Goal: Information Seeking & Learning: Learn about a topic

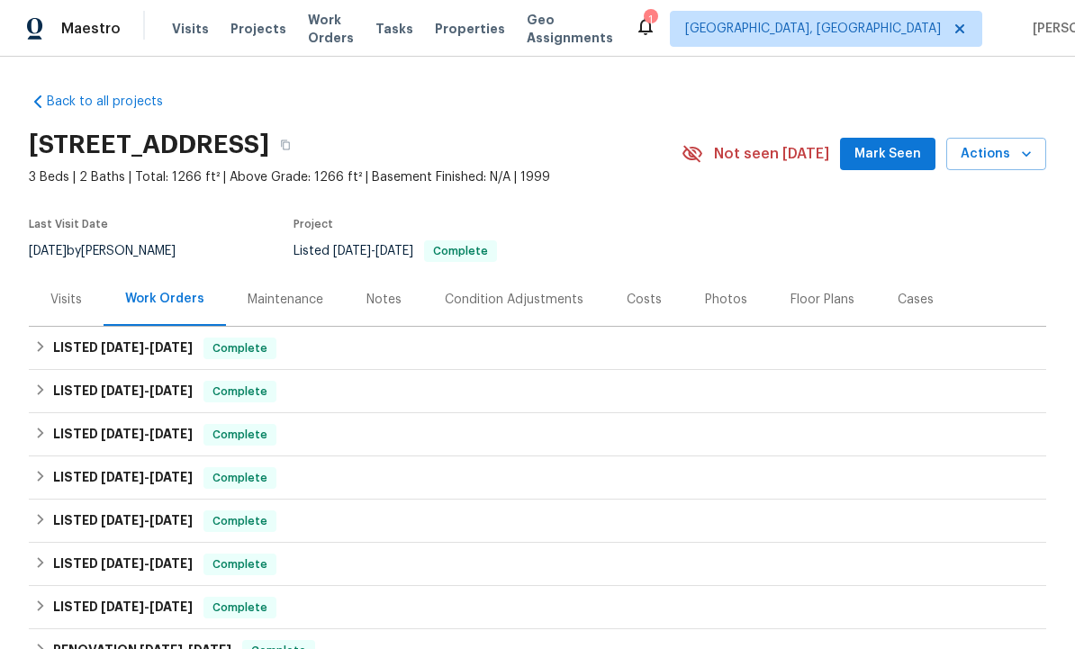
scroll to position [6, 0]
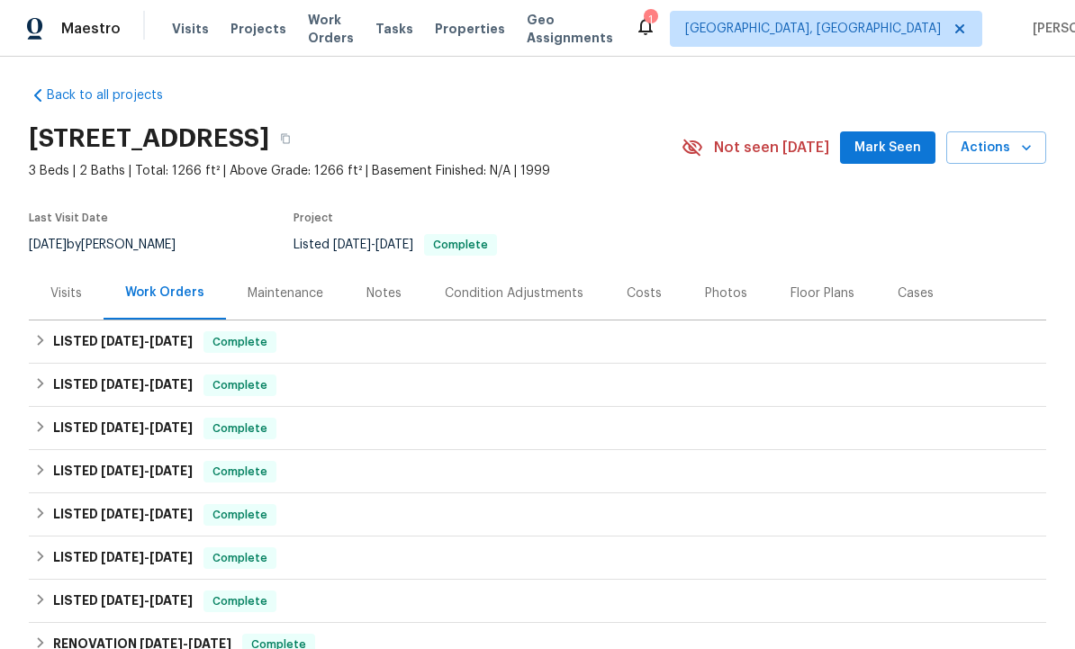
click at [882, 155] on span "Mark Seen" at bounding box center [888, 148] width 67 height 23
click at [645, 297] on div "Costs" at bounding box center [644, 294] width 35 height 18
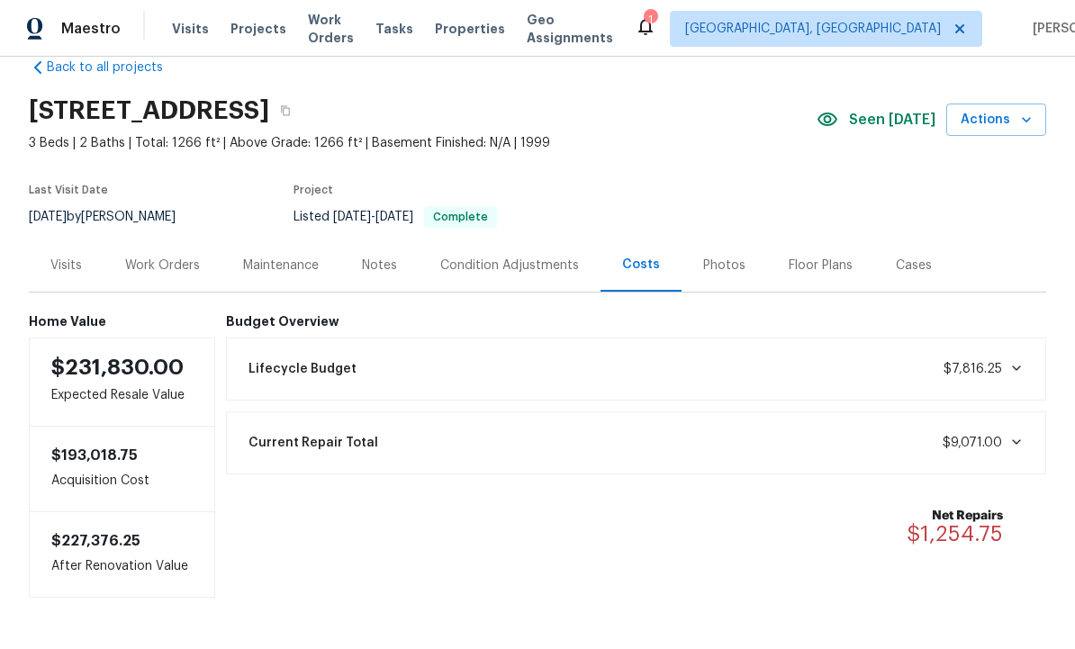
scroll to position [32, 0]
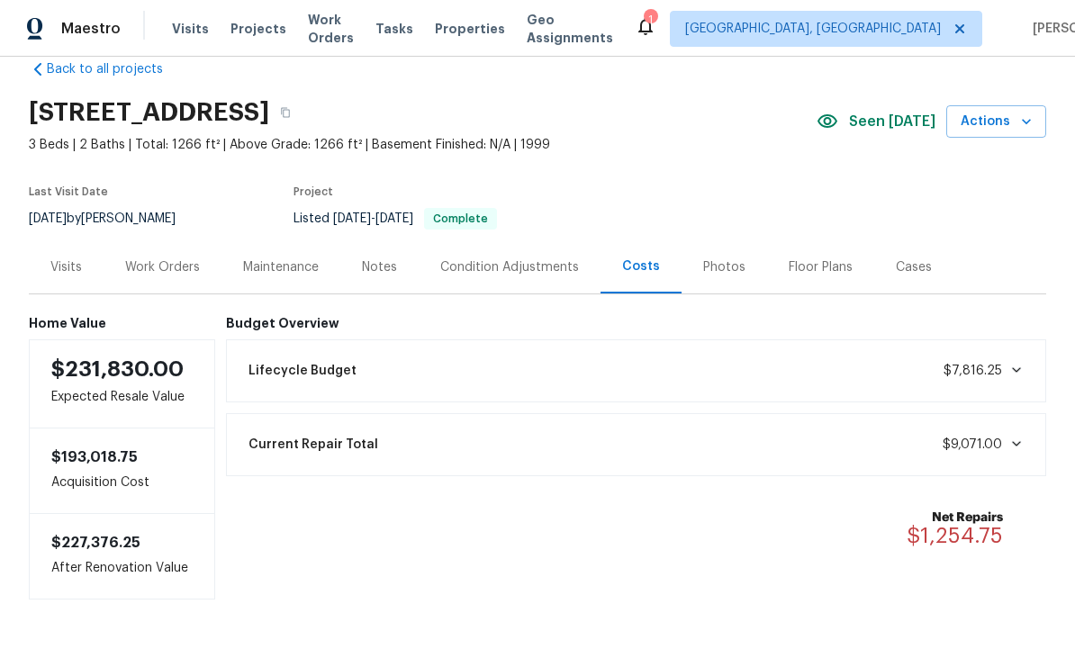
click at [73, 260] on div "Visits" at bounding box center [66, 267] width 32 height 18
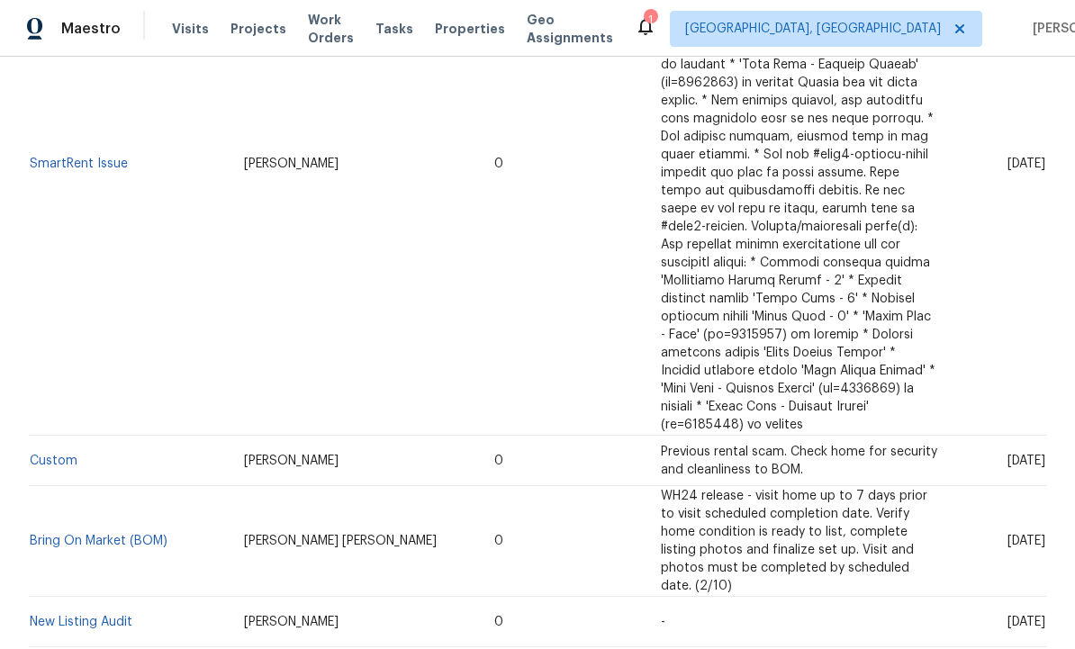
scroll to position [1661, 0]
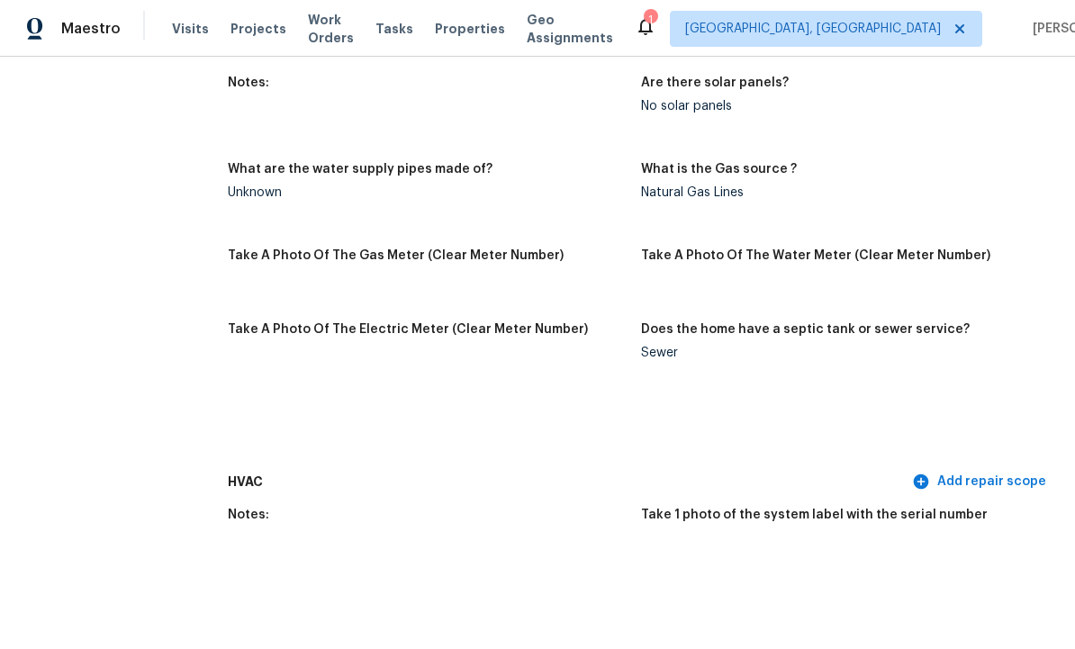
scroll to position [1246, 0]
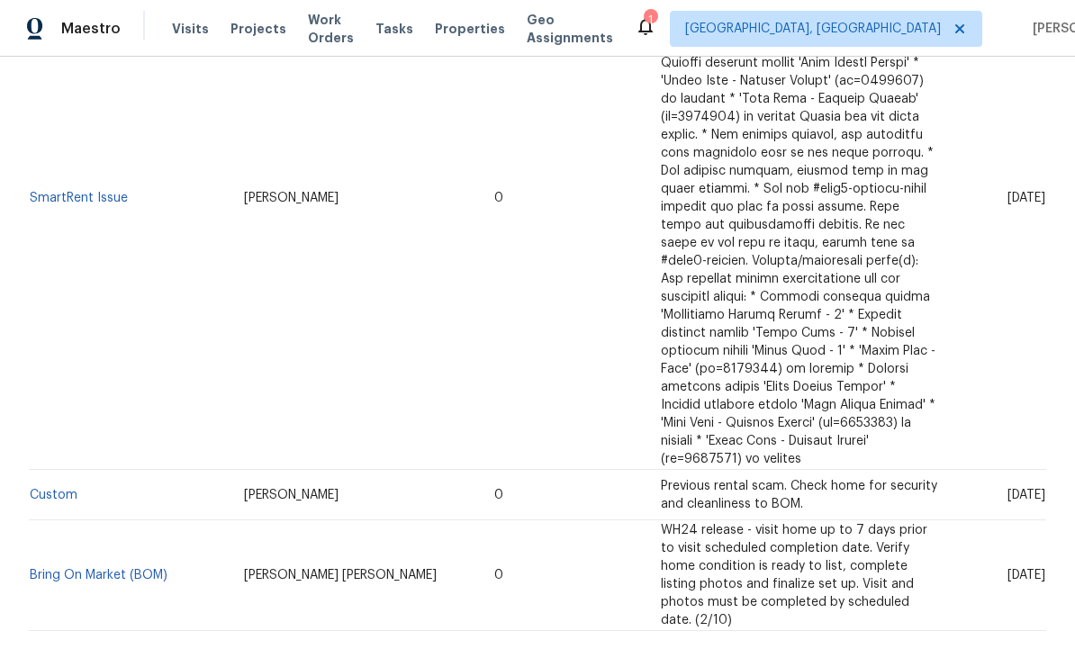
scroll to position [1626, 0]
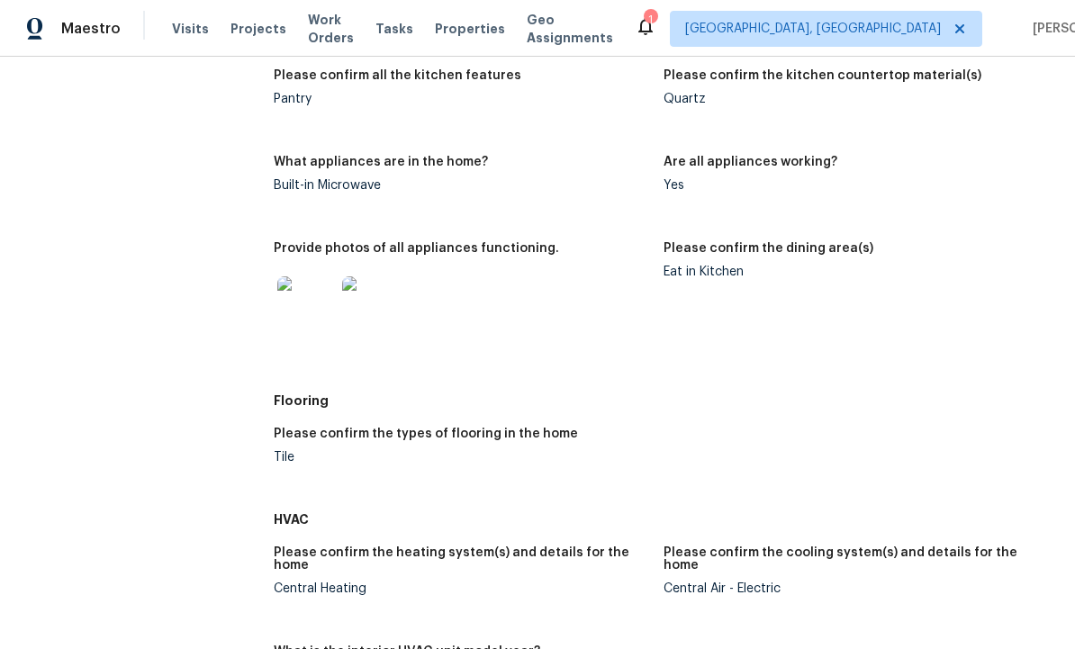
scroll to position [1531, 0]
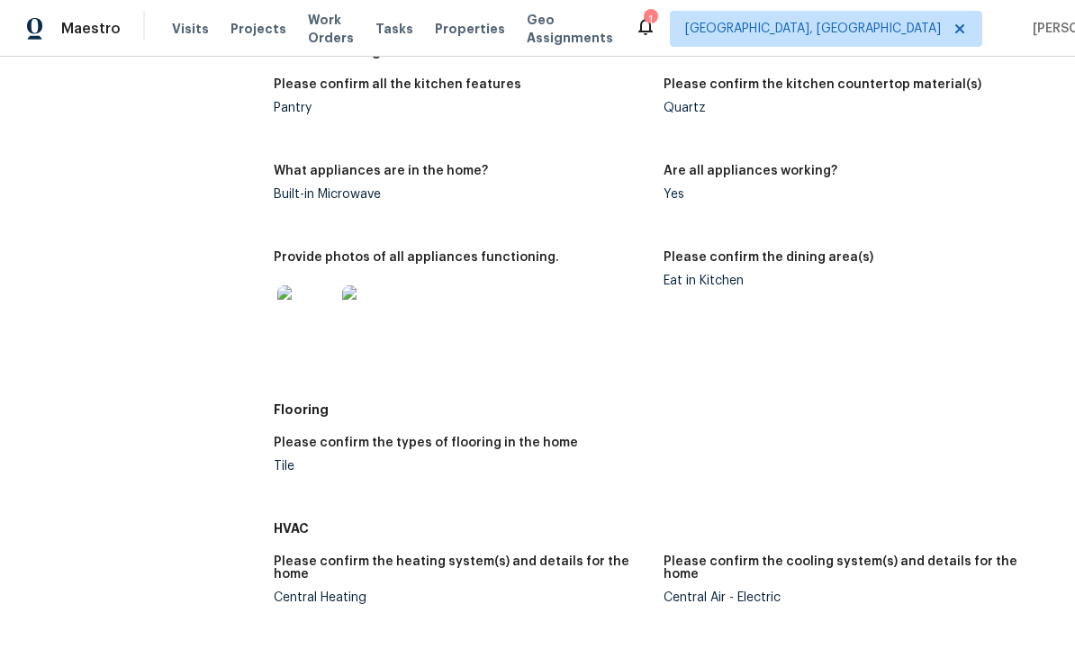
click at [313, 285] on img at bounding box center [306, 314] width 58 height 58
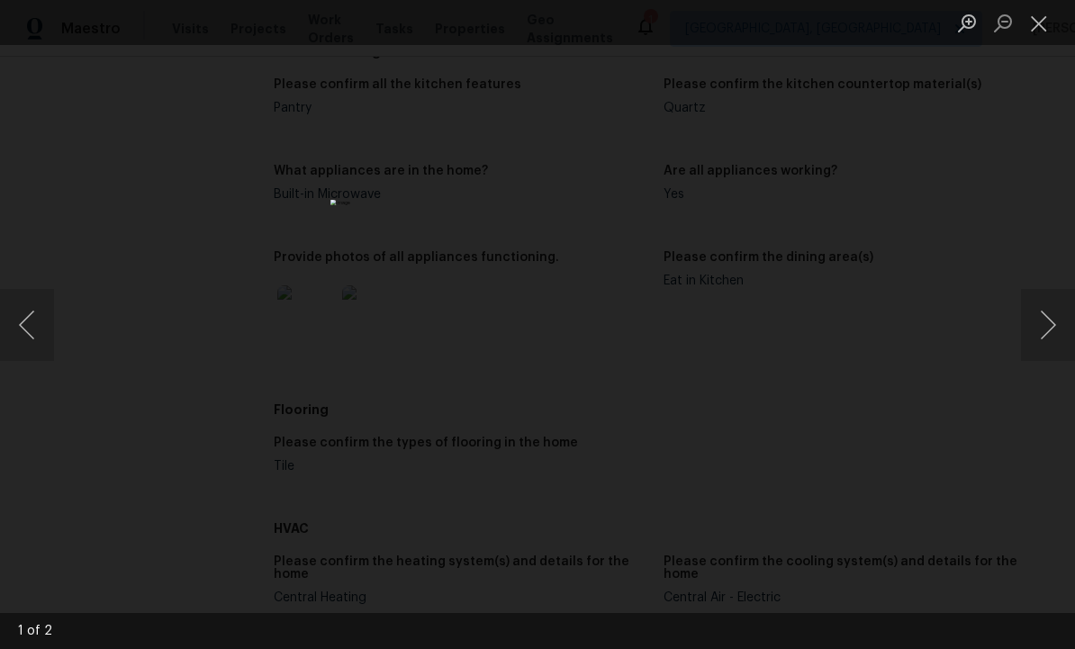
click at [1045, 322] on button "Next image" at bounding box center [1048, 325] width 54 height 72
click at [1050, 23] on button "Close lightbox" at bounding box center [1039, 23] width 36 height 32
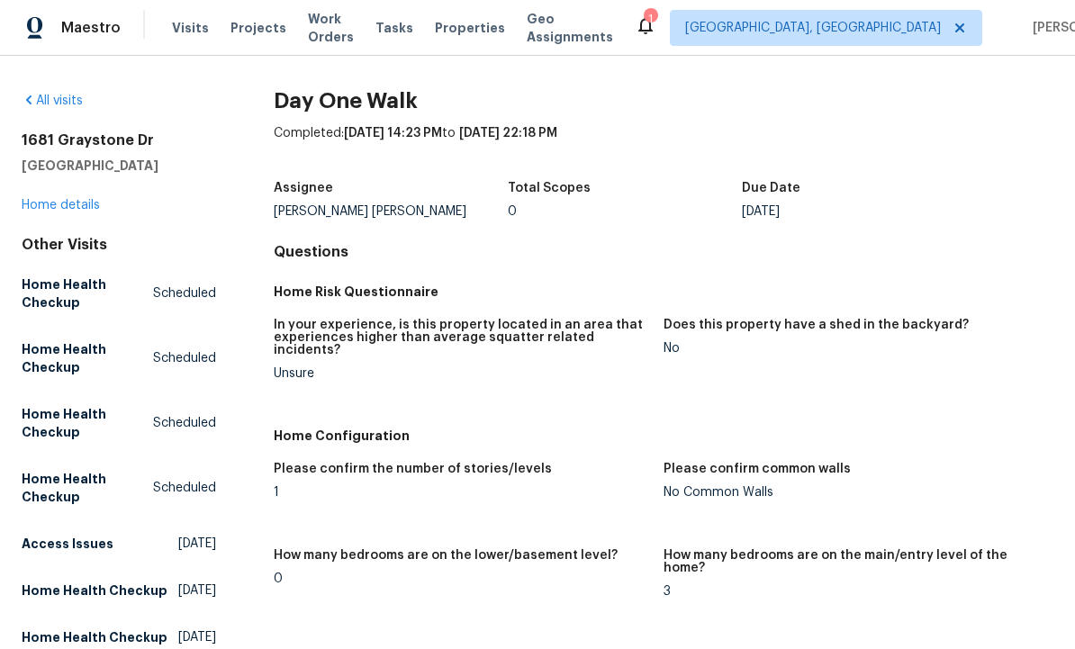
scroll to position [0, 0]
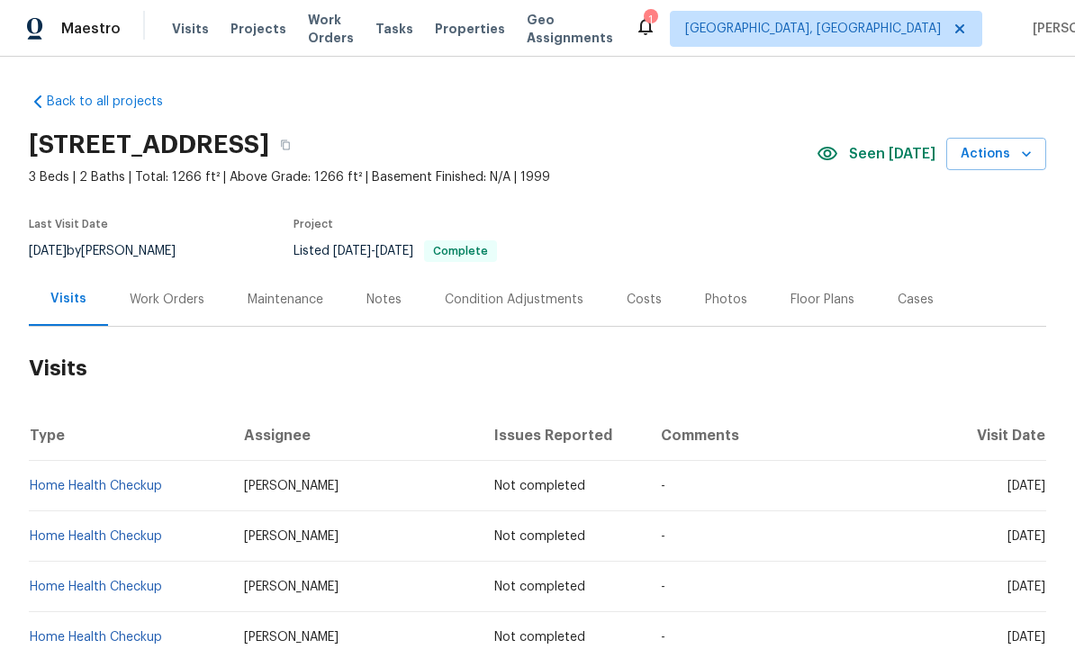
click at [159, 298] on div "Work Orders" at bounding box center [167, 300] width 75 height 18
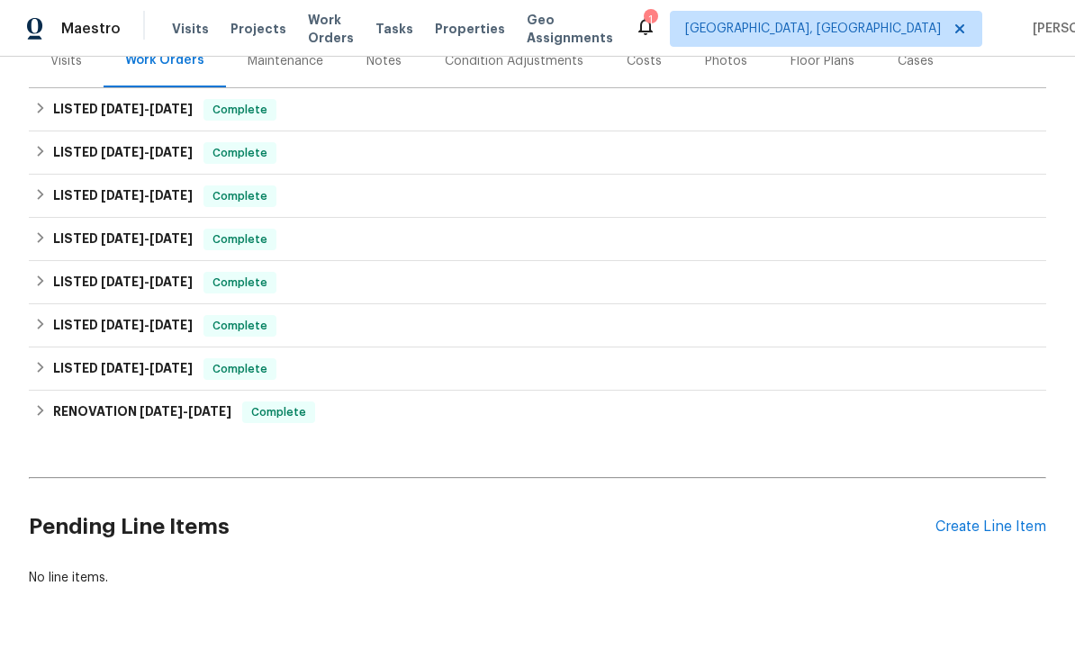
scroll to position [238, 0]
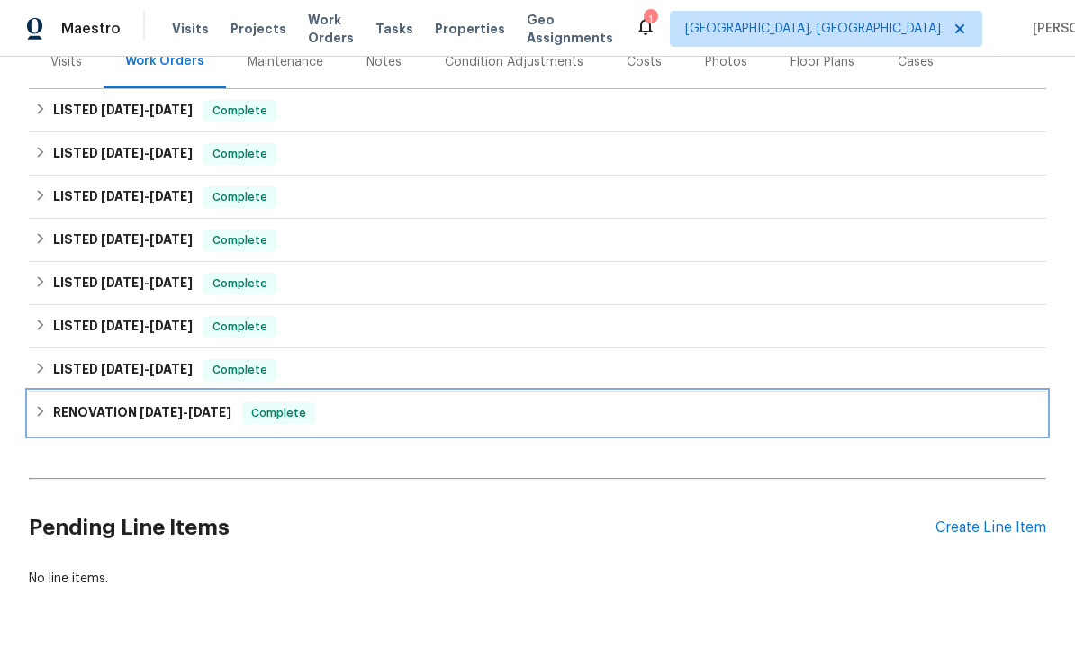
click at [208, 407] on span "12/13/24" at bounding box center [209, 412] width 43 height 13
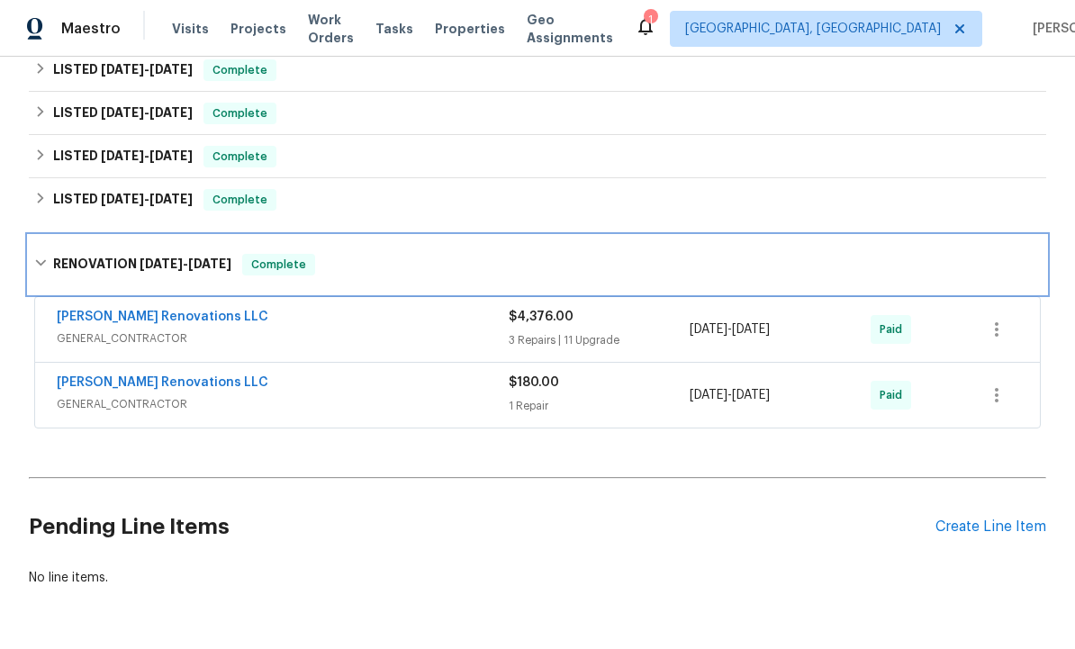
scroll to position [407, 0]
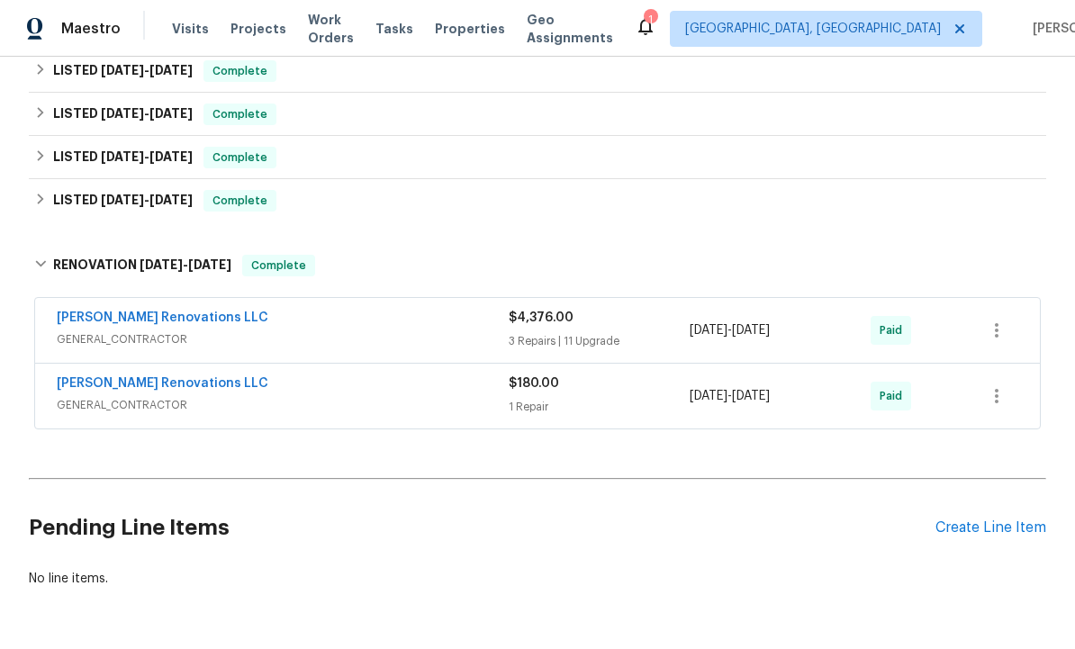
click at [152, 318] on link "[PERSON_NAME] Renovations LLC" at bounding box center [163, 318] width 212 height 13
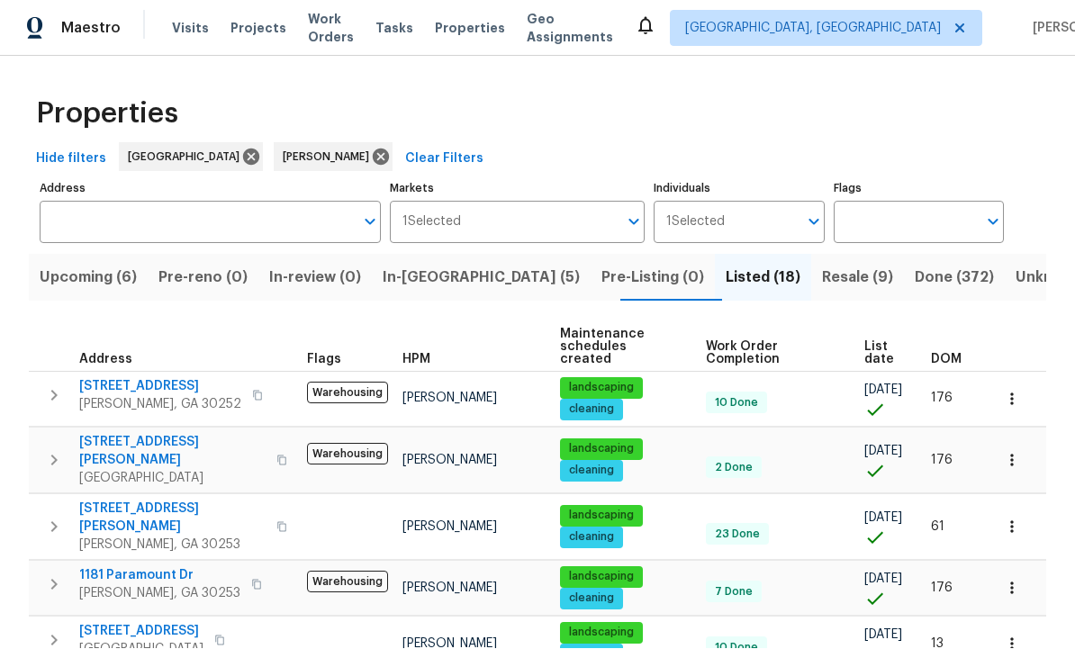
scroll to position [703, 0]
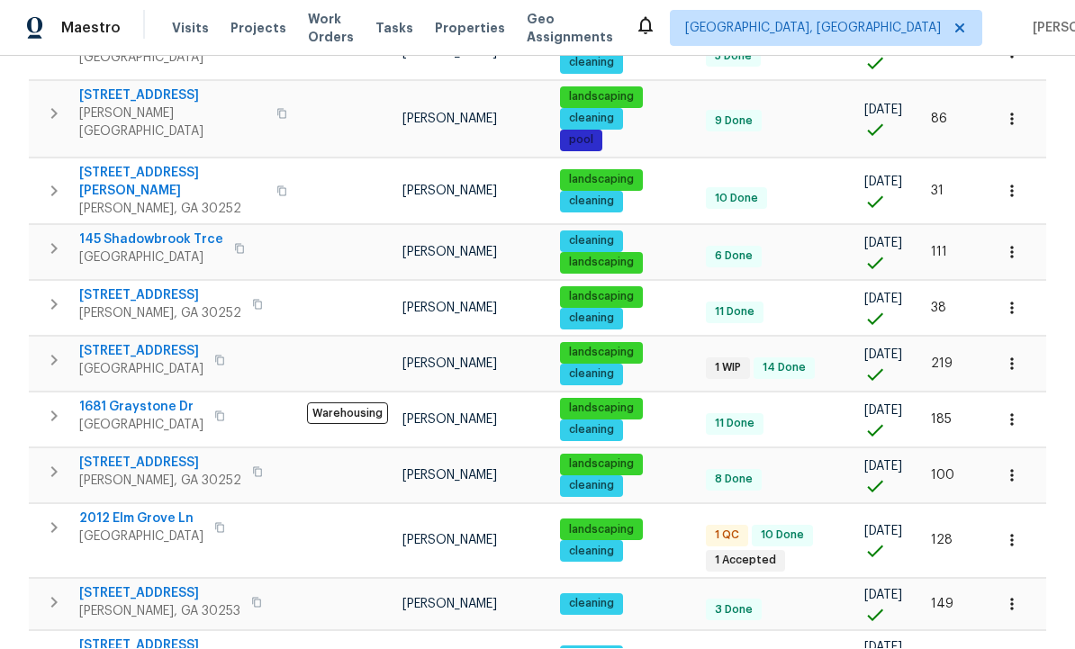
click at [1023, 401] on button "button" at bounding box center [1012, 421] width 40 height 40
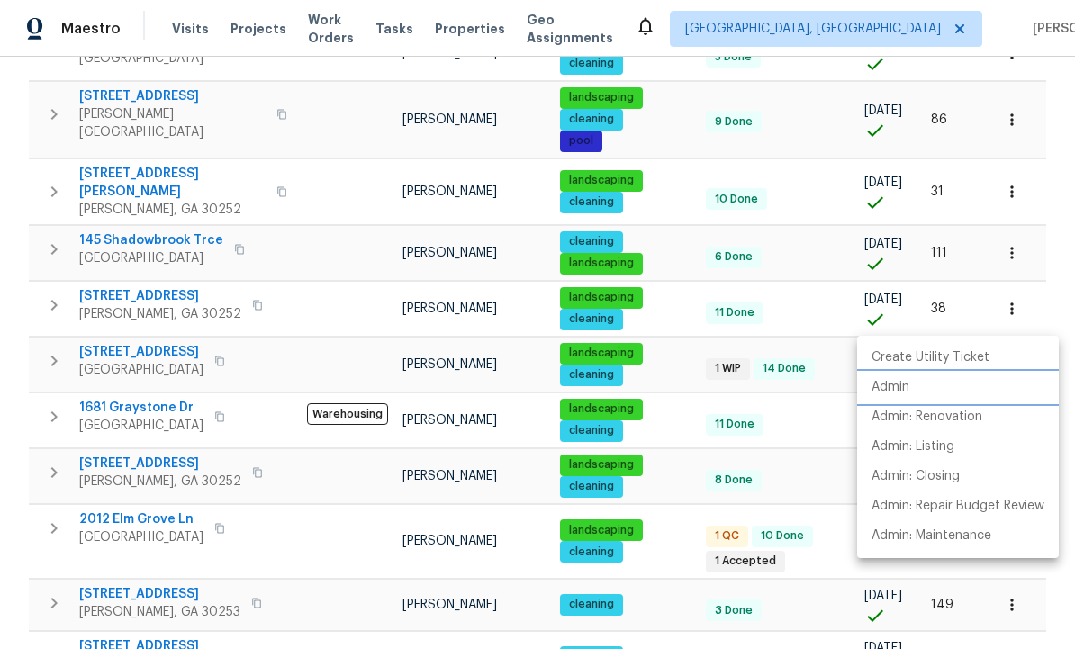
click at [917, 385] on li "Admin" at bounding box center [958, 388] width 202 height 30
